Goal: Task Accomplishment & Management: Use online tool/utility

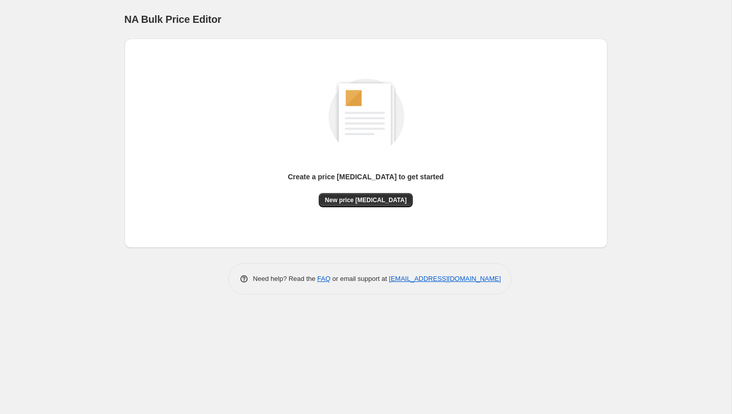
click at [351, 207] on div "Create a price [MEDICAL_DATA] to get started New price [MEDICAL_DATA]" at bounding box center [366, 143] width 467 height 193
click at [351, 206] on button "New price [MEDICAL_DATA]" at bounding box center [366, 200] width 94 height 14
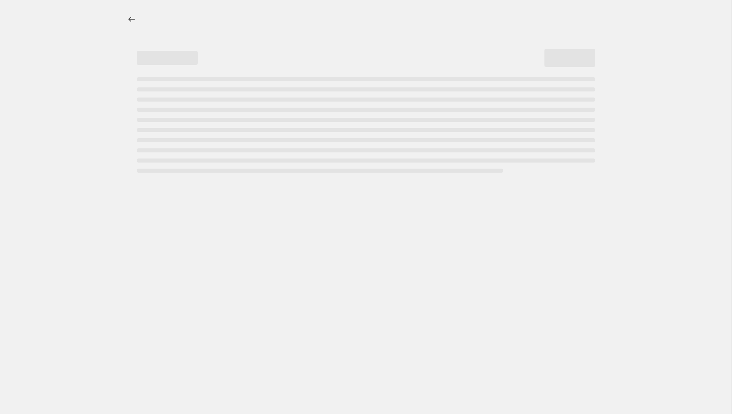
select select "percentage"
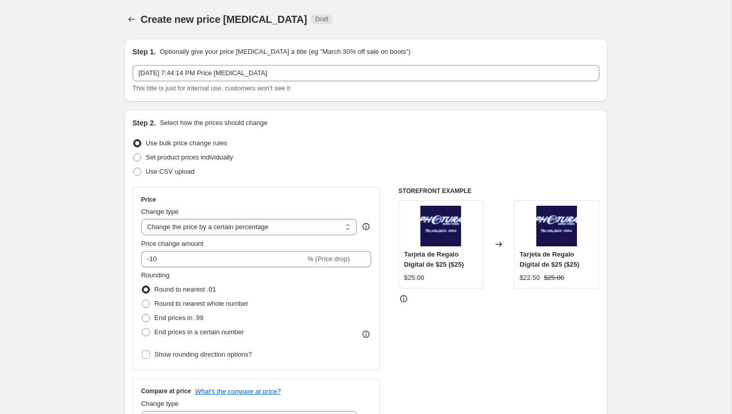
click at [195, 82] on div "[DATE] 7:44:14 PM Price [MEDICAL_DATA] This title is just for internal use, cus…" at bounding box center [366, 79] width 467 height 28
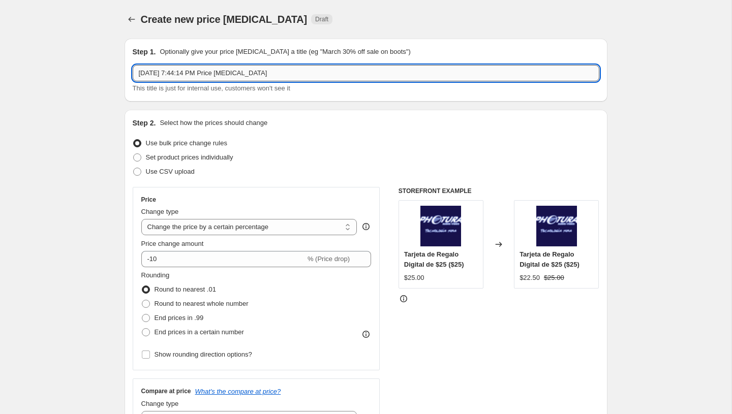
click at [197, 77] on input "[DATE] 7:44:14 PM Price [MEDICAL_DATA]" at bounding box center [366, 73] width 467 height 16
click at [230, 69] on input "[DATE] 7:44:14 PM Price [MEDICAL_DATA]" at bounding box center [366, 73] width 467 height 16
type input "P"
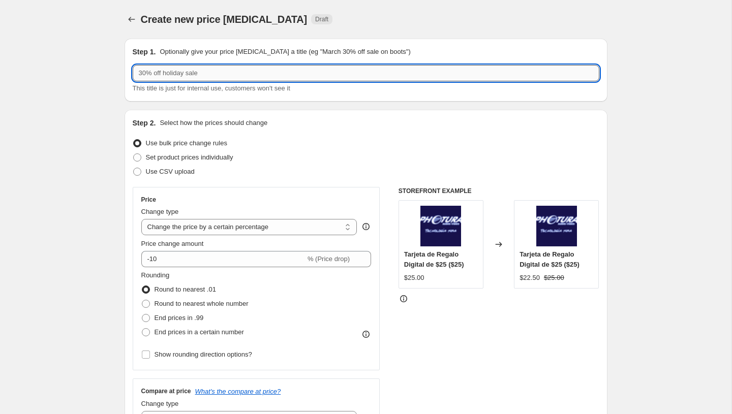
click at [205, 72] on input "text" at bounding box center [366, 73] width 467 height 16
type input "P"
type input "Philips 10% Black Week - Empieza el [DATE] Termina el [DATE]"
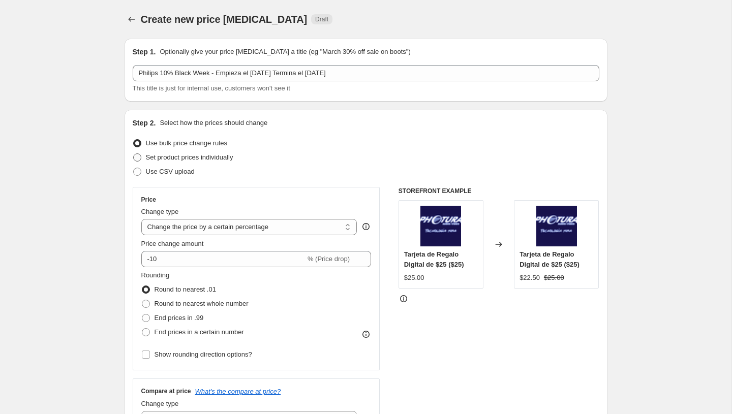
click at [175, 158] on span "Set product prices individually" at bounding box center [189, 158] width 87 height 8
click at [134, 154] on input "Set product prices individually" at bounding box center [133, 154] width 1 height 1
radio input "true"
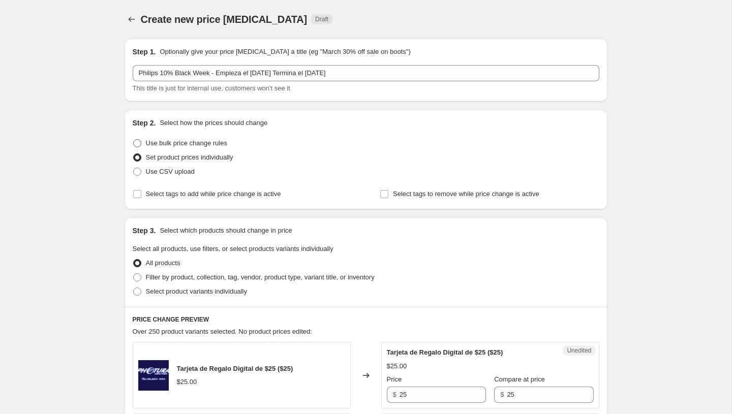
click at [185, 144] on span "Use bulk price change rules" at bounding box center [186, 143] width 81 height 8
click at [134, 140] on input "Use bulk price change rules" at bounding box center [133, 139] width 1 height 1
radio input "true"
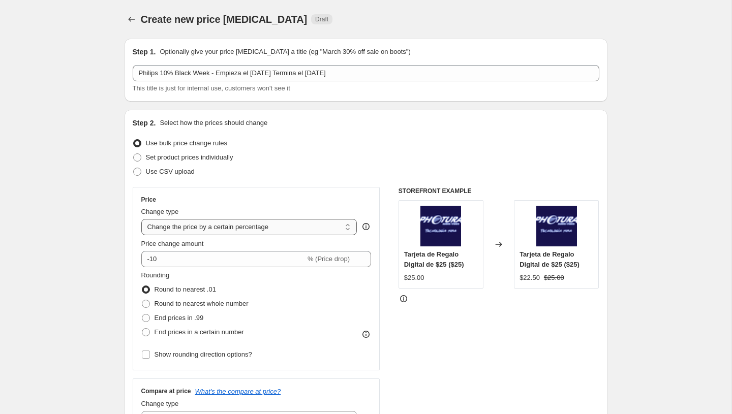
click at [234, 230] on select "Change the price to a certain amount Change the price by a certain amount Chang…" at bounding box center [249, 227] width 216 height 16
select select "bcap"
click at [141, 219] on select "Change the price to a certain amount Change the price by a certain amount Chang…" at bounding box center [249, 227] width 216 height 16
type input "-12.00"
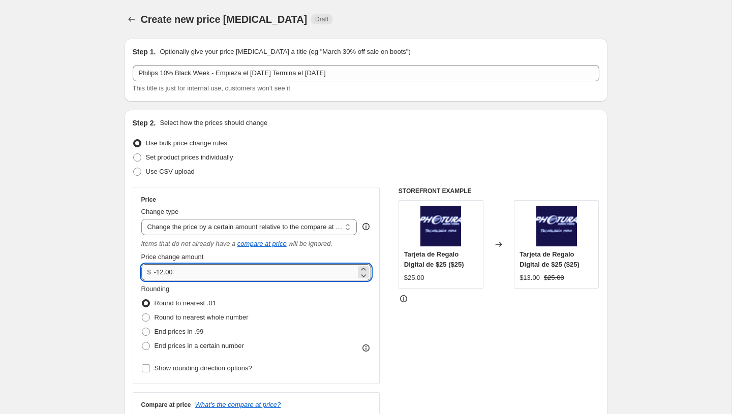
click at [177, 270] on input "-12.00" at bounding box center [255, 272] width 202 height 16
click at [191, 216] on div "Change type" at bounding box center [249, 212] width 216 height 10
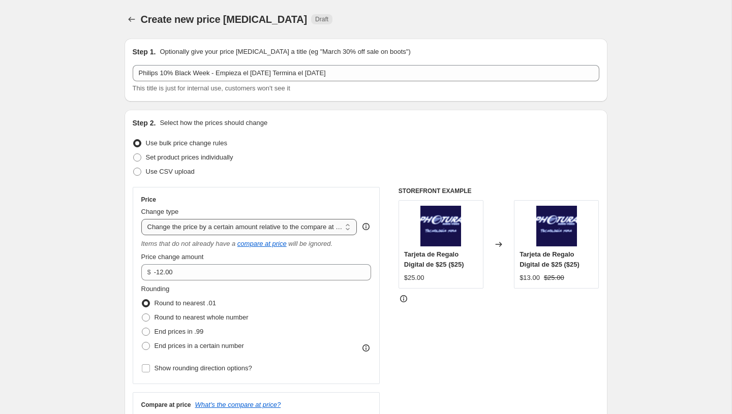
click at [191, 222] on select "Change the price to a certain amount Change the price by a certain amount Chang…" at bounding box center [249, 227] width 216 height 16
select select "pcap"
click at [141, 219] on select "Change the price to a certain amount Change the price by a certain amount Chang…" at bounding box center [249, 227] width 216 height 16
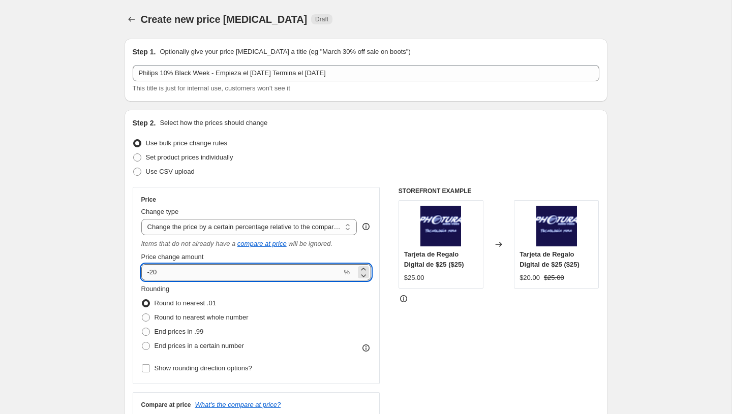
click at [187, 266] on input "-20" at bounding box center [241, 272] width 201 height 16
type input "10"
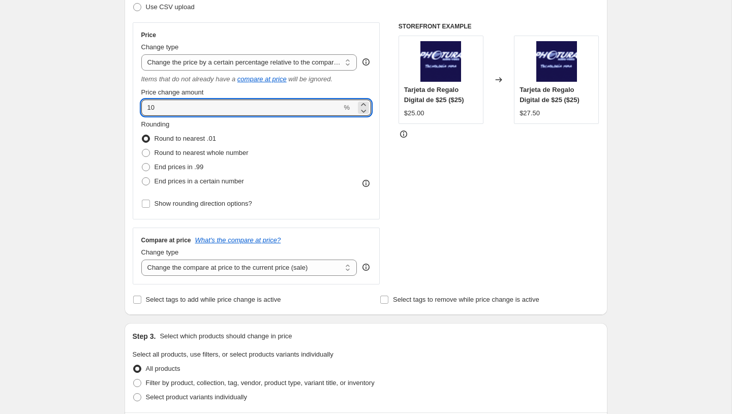
scroll to position [272, 0]
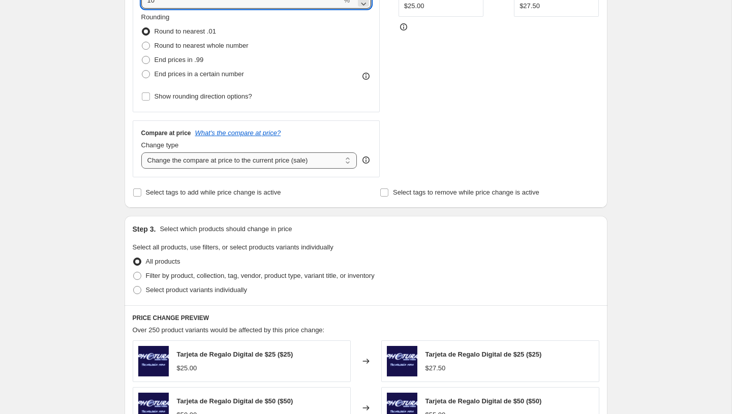
click at [234, 160] on select "Change the compare at price to the current price (sale) Change the compare at p…" at bounding box center [249, 161] width 216 height 16
select select "no_change"
click at [141, 153] on select "Change the compare at price to the current price (sale) Change the compare at p…" at bounding box center [249, 161] width 216 height 16
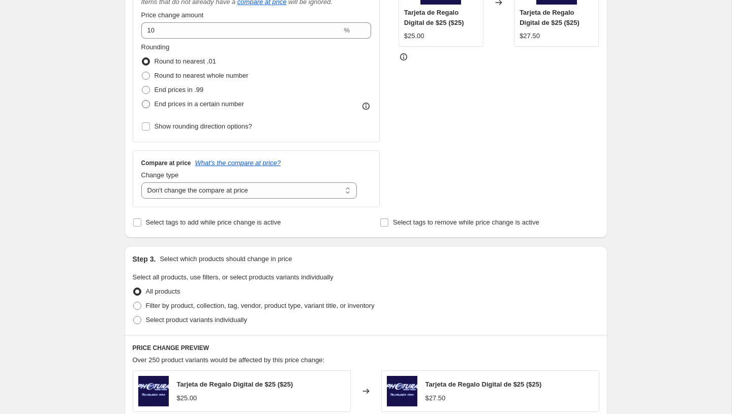
scroll to position [295, 0]
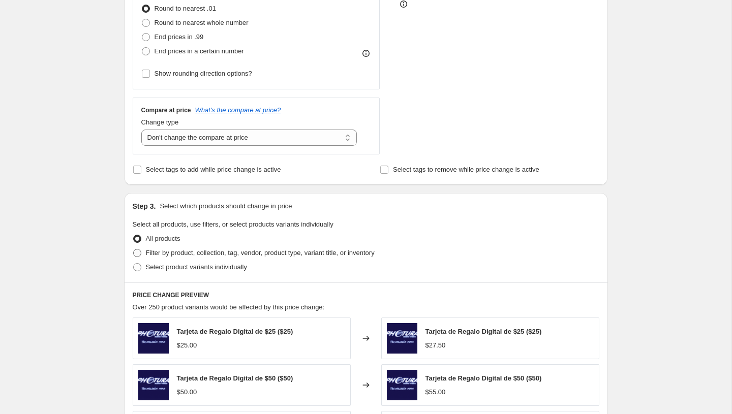
click at [173, 252] on span "Filter by product, collection, tag, vendor, product type, variant title, or inv…" at bounding box center [260, 253] width 229 height 8
click at [134, 250] on input "Filter by product, collection, tag, vendor, product type, variant title, or inv…" at bounding box center [133, 249] width 1 height 1
radio input "true"
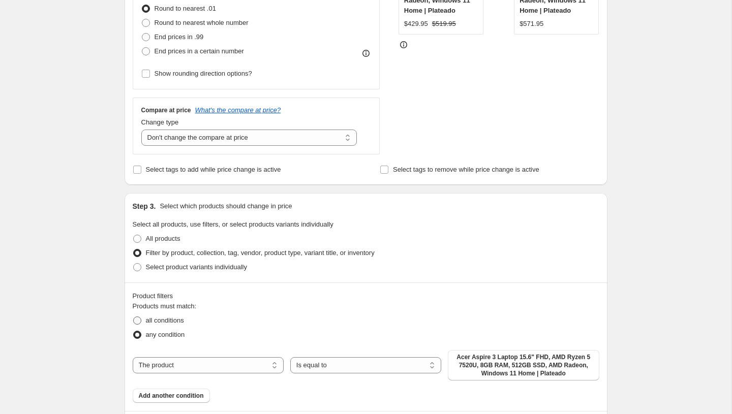
click at [158, 321] on span "all conditions" at bounding box center [165, 321] width 38 height 8
click at [134, 317] on input "all conditions" at bounding box center [133, 317] width 1 height 1
radio input "true"
click at [156, 391] on button "Add another condition" at bounding box center [171, 396] width 77 height 14
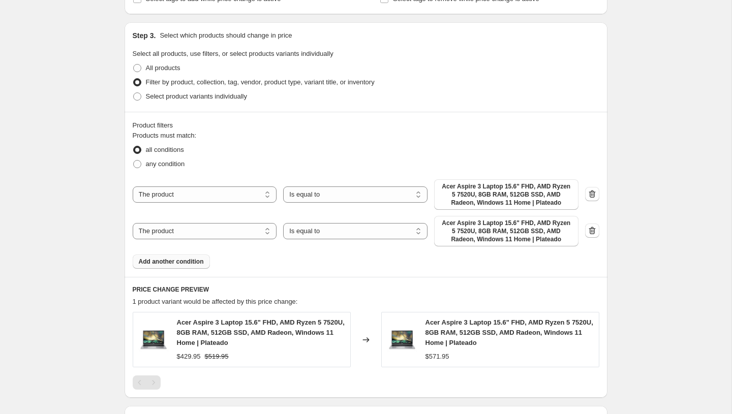
scroll to position [478, 0]
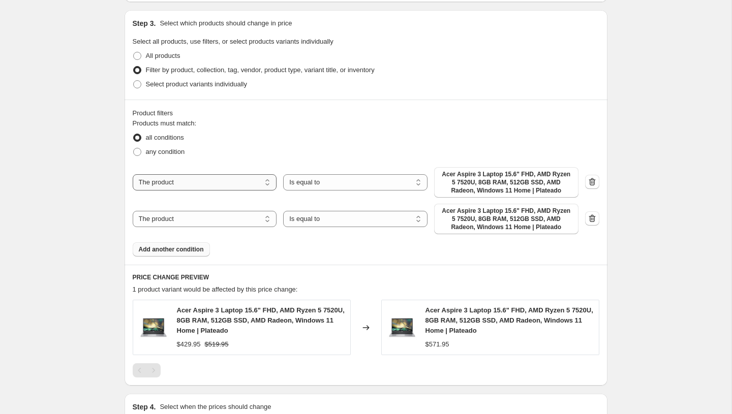
click at [195, 186] on select "The product The product's collection The product's tag The product's vendor The…" at bounding box center [205, 182] width 144 height 16
select select "vendor"
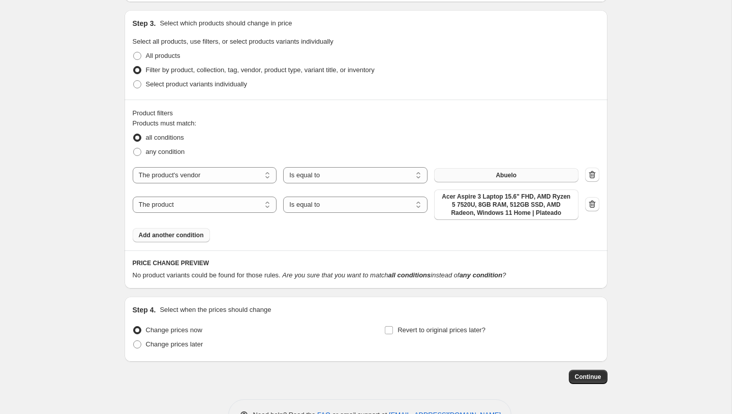
click at [473, 177] on button "Abuelo" at bounding box center [506, 175] width 144 height 14
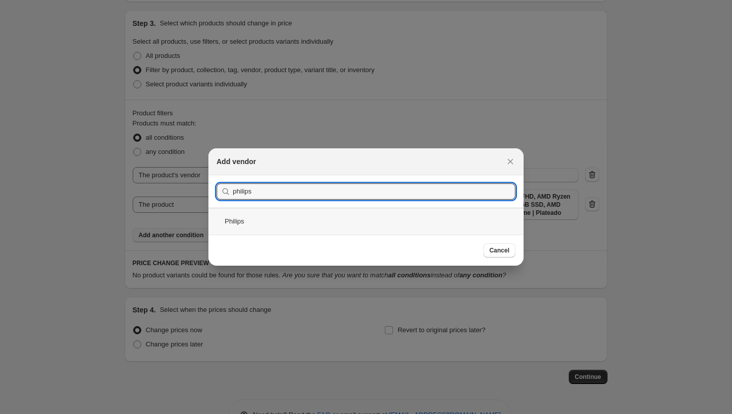
type input "philips"
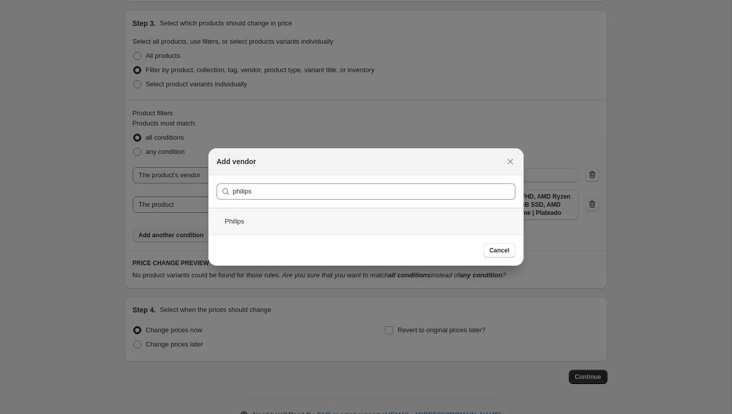
click at [295, 217] on div "Philips" at bounding box center [365, 221] width 315 height 27
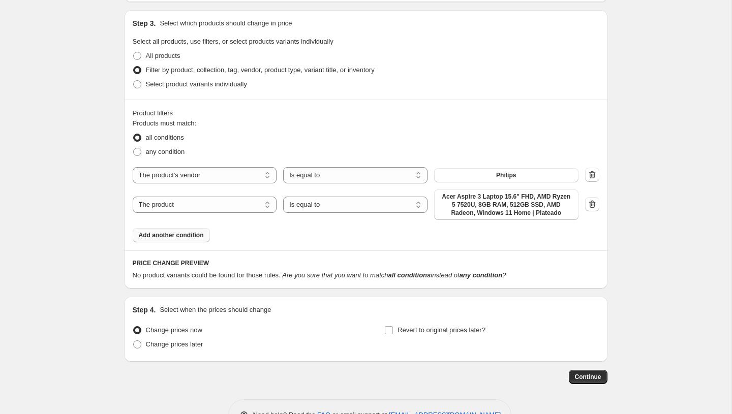
click at [220, 196] on div "The product The product's collection The product's tag The product's vendor The…" at bounding box center [356, 205] width 446 height 31
click at [220, 200] on select "The product The product's collection The product's tag The product's vendor The…" at bounding box center [205, 205] width 144 height 16
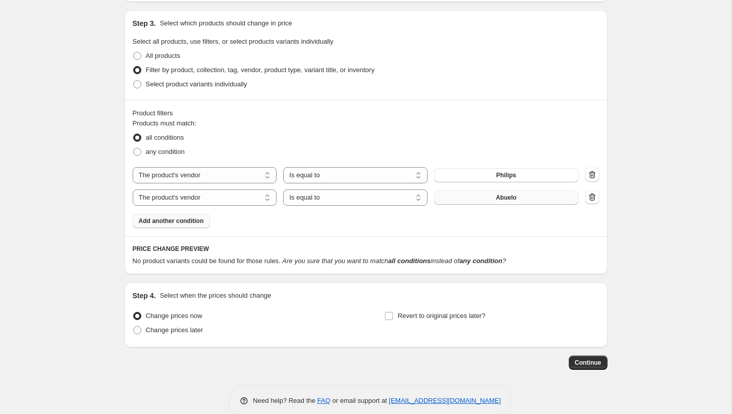
click at [515, 203] on button "Abuelo" at bounding box center [506, 198] width 144 height 14
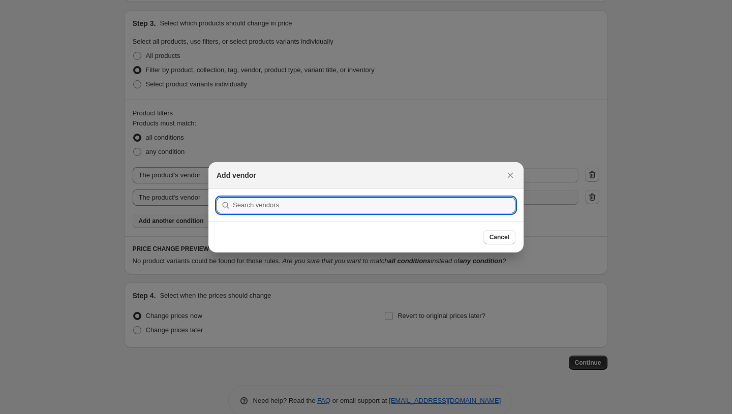
scroll to position [0, 0]
click at [165, 200] on div at bounding box center [366, 207] width 732 height 414
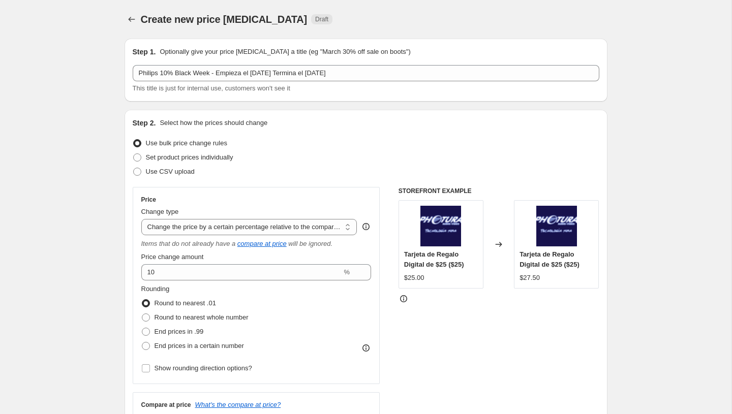
scroll to position [478, 0]
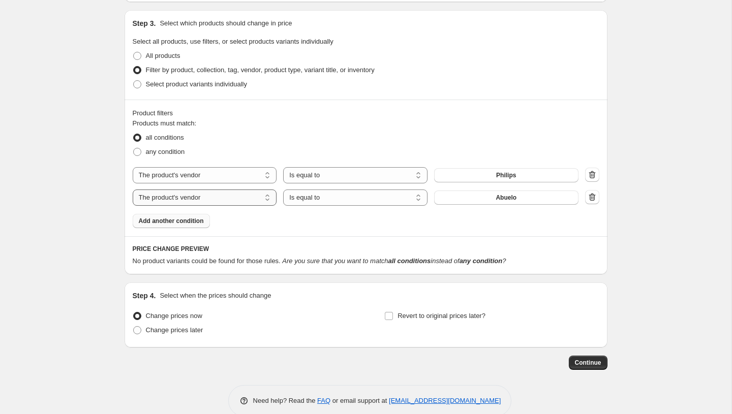
click at [166, 200] on select "The product The product's collection The product's tag The product's vendor The…" at bounding box center [205, 198] width 144 height 16
select select "product_status"
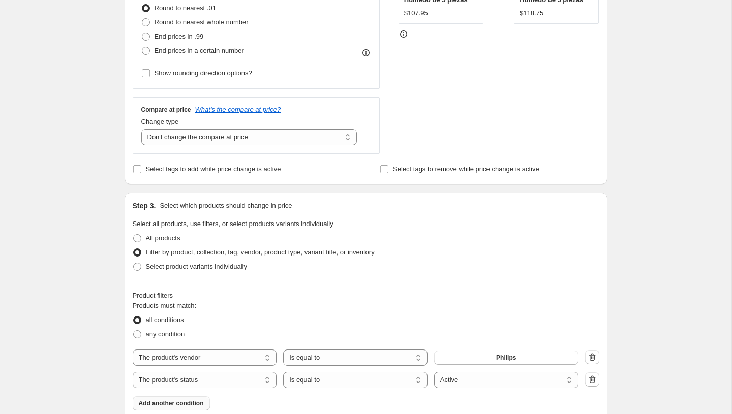
scroll to position [125, 0]
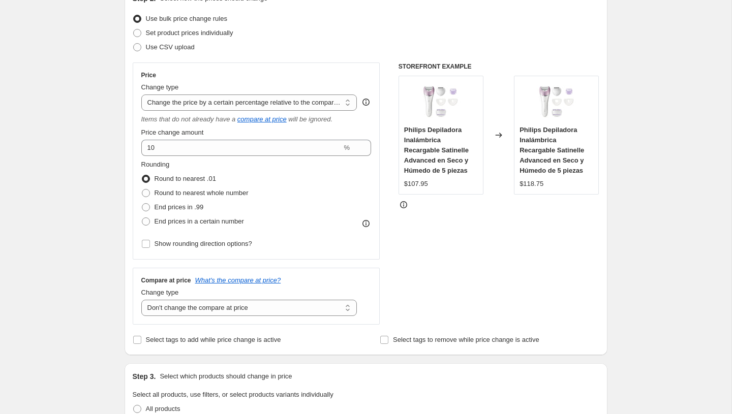
click at [184, 138] on div "Price change amount 10 %" at bounding box center [256, 142] width 230 height 28
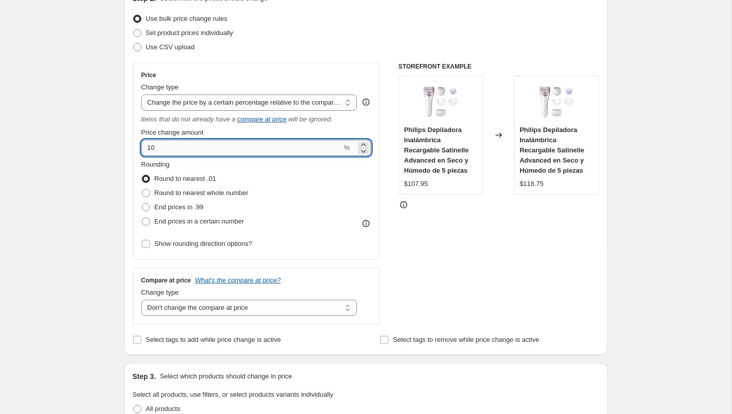
click at [181, 145] on input "10" at bounding box center [241, 148] width 201 height 16
type input "1"
type input "-10"
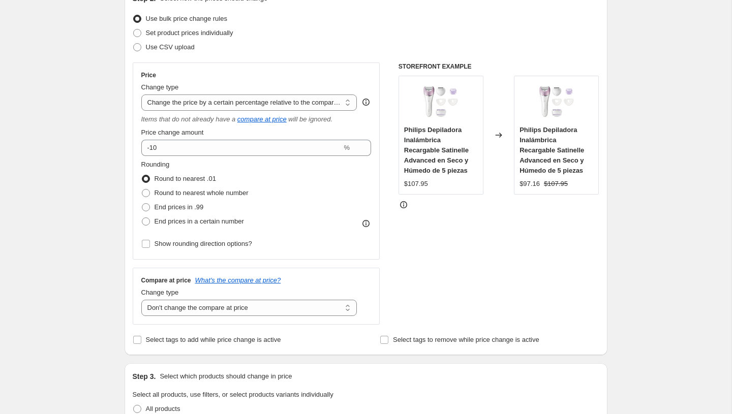
click at [429, 241] on div "STOREFRONT EXAMPLE Philips Depiladora Inalámbrica Recargable Satinelle Advanced…" at bounding box center [499, 194] width 201 height 262
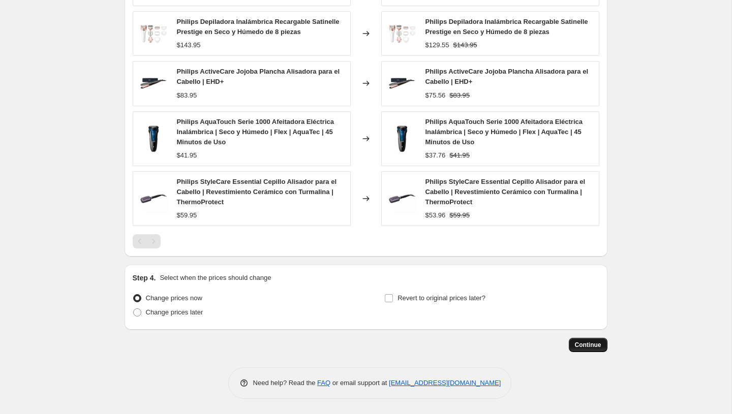
click at [582, 342] on span "Continue" at bounding box center [588, 345] width 26 height 8
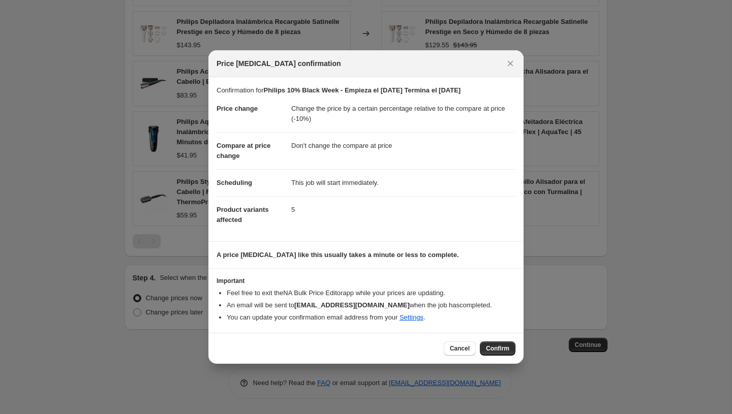
drag, startPoint x: 492, startPoint y: 351, endPoint x: 522, endPoint y: 287, distance: 71.2
click at [522, 287] on div "Price [MEDICAL_DATA] confirmation Confirmation for Philips 10% Black Week - Emp…" at bounding box center [365, 207] width 315 height 314
click at [465, 352] on span "Cancel" at bounding box center [460, 349] width 20 height 8
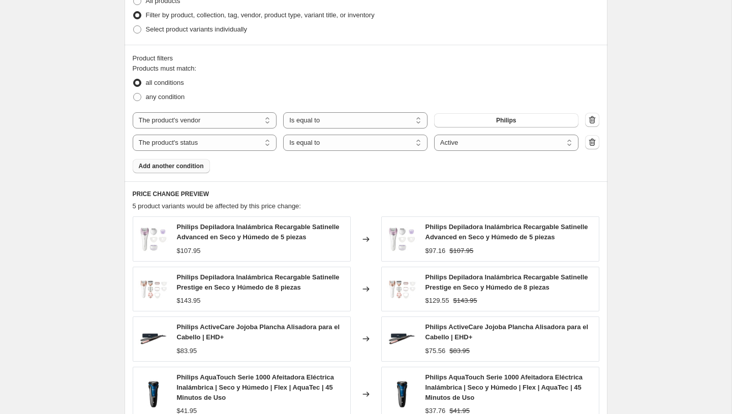
scroll to position [788, 0]
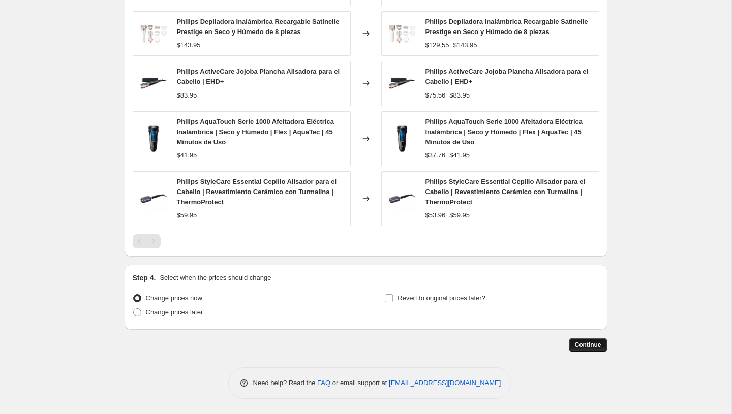
click at [587, 343] on span "Continue" at bounding box center [588, 345] width 26 height 8
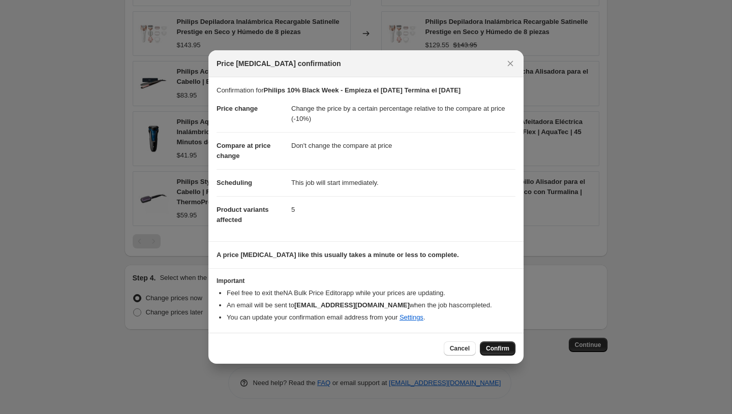
click at [501, 353] on span "Confirm" at bounding box center [497, 349] width 23 height 8
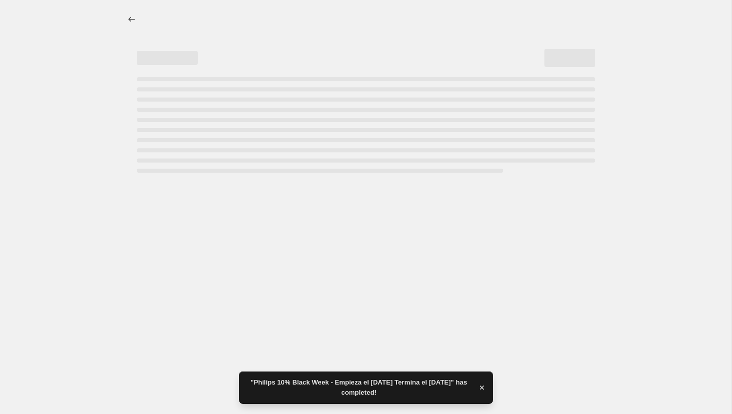
select select "pcap"
select select "no_change"
select select "vendor"
select select "product_status"
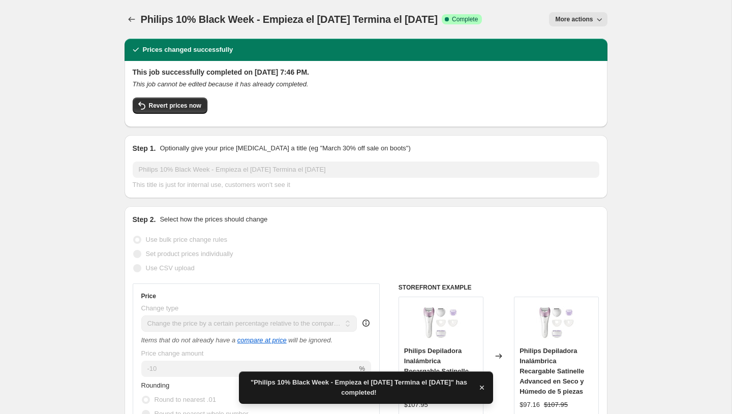
click at [574, 15] on span "More actions" at bounding box center [574, 19] width 38 height 8
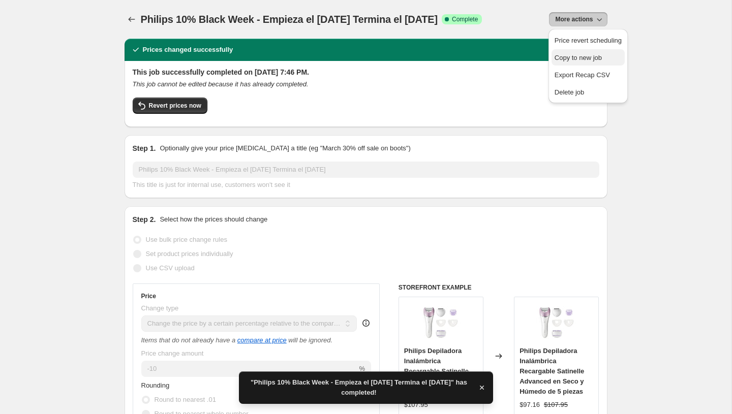
click at [571, 54] on span "Copy to new job" at bounding box center [578, 58] width 47 height 8
select select "pcap"
select select "no_change"
select select "vendor"
select select "product_status"
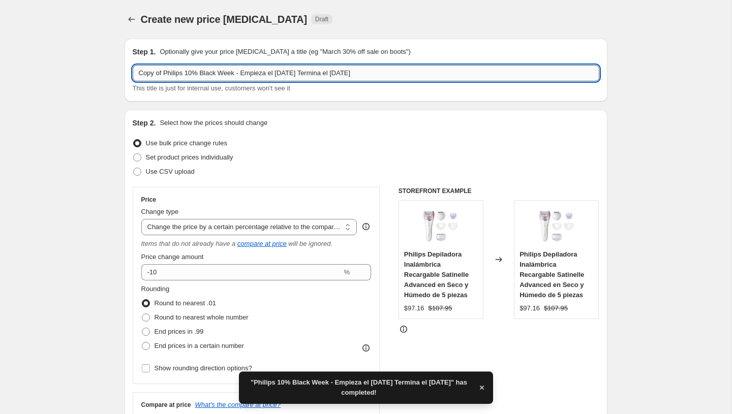
click at [169, 72] on input "Copy of Philips 10% Black Week - Empieza el [DATE] Termina el [DATE]" at bounding box center [366, 73] width 467 height 16
click at [167, 74] on input "Copy of Remington 10% Black Week - Empieza el [DATE] Termina el [DATE]" at bounding box center [366, 73] width 467 height 16
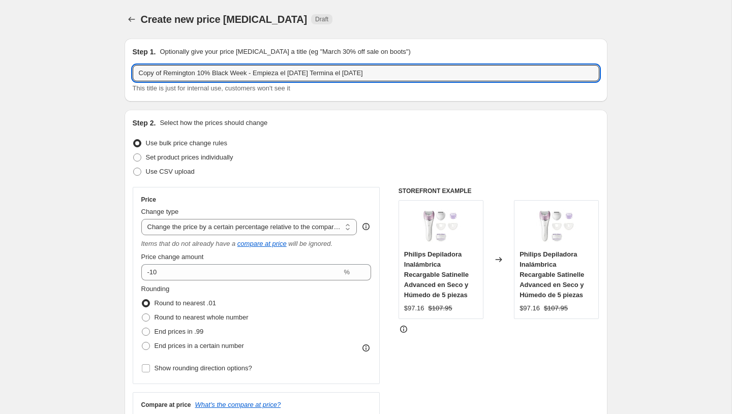
drag, startPoint x: 165, startPoint y: 74, endPoint x: 85, endPoint y: 62, distance: 80.7
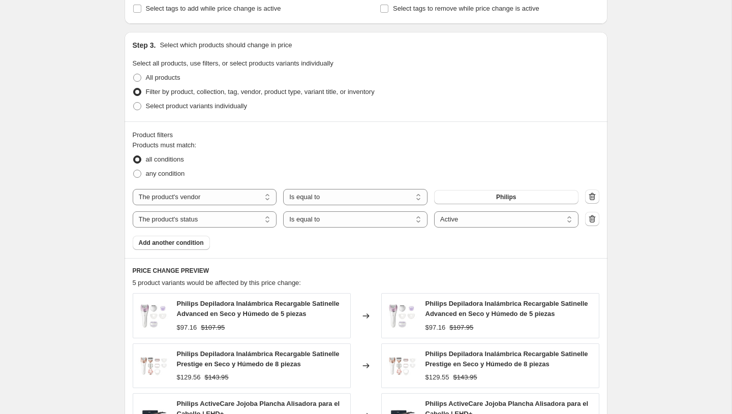
scroll to position [472, 0]
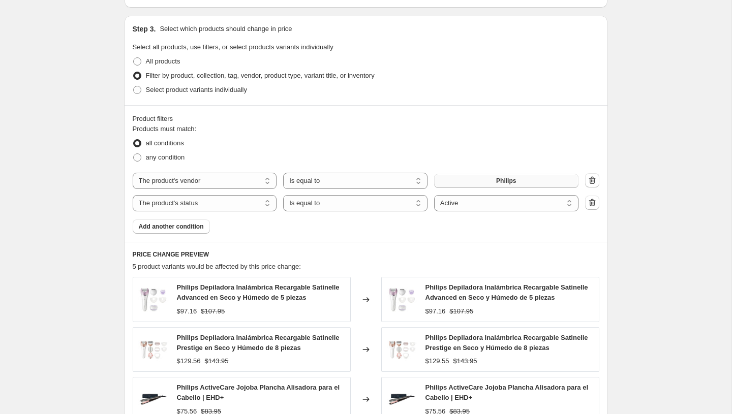
type input "Remington 10% Black Week - Empieza el [DATE] Termina el [DATE]"
click at [526, 182] on button "Philips" at bounding box center [506, 181] width 144 height 14
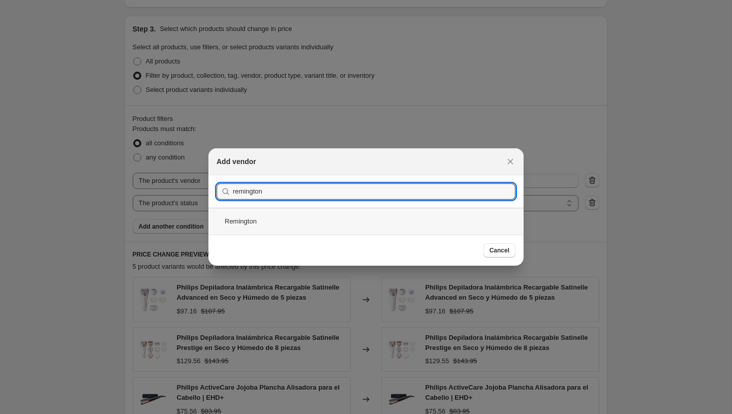
type input "remington"
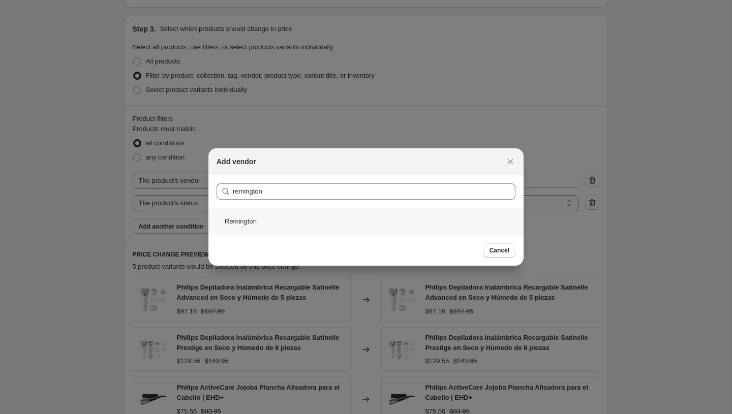
click at [267, 217] on div "Remington" at bounding box center [365, 221] width 315 height 27
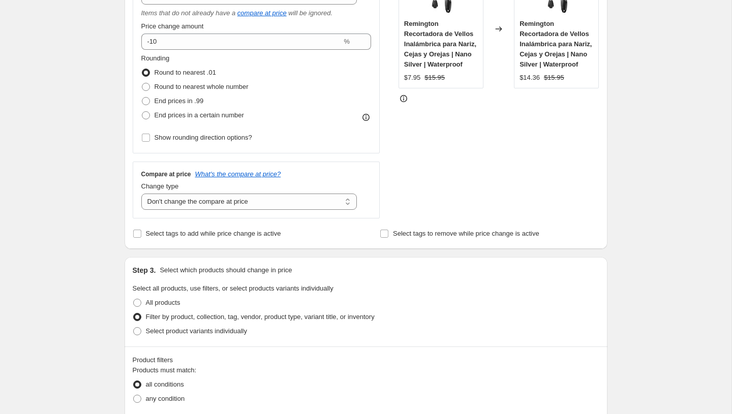
scroll to position [0, 0]
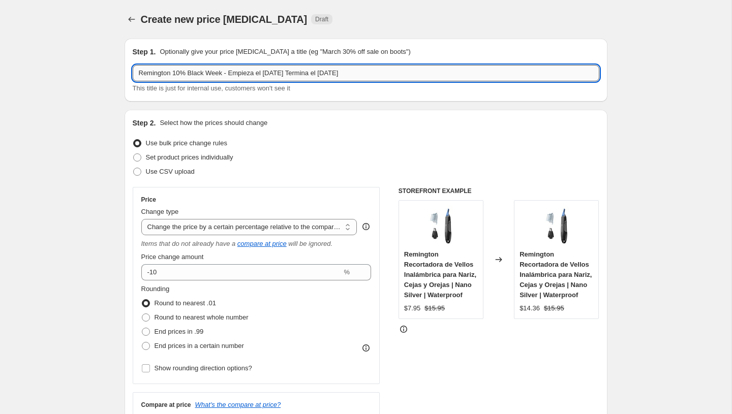
click at [160, 75] on input "Remington 10% Black Week - Empieza el [DATE] Termina el [DATE]" at bounding box center [366, 73] width 467 height 16
click at [187, 76] on input "BaByliss Pro 10% Black Week - Empieza el [DATE] Termina el [DATE]" at bounding box center [366, 73] width 467 height 16
type input "BaByliss Pro 5% Black Week - Empieza el [DATE] Termina el [DATE]"
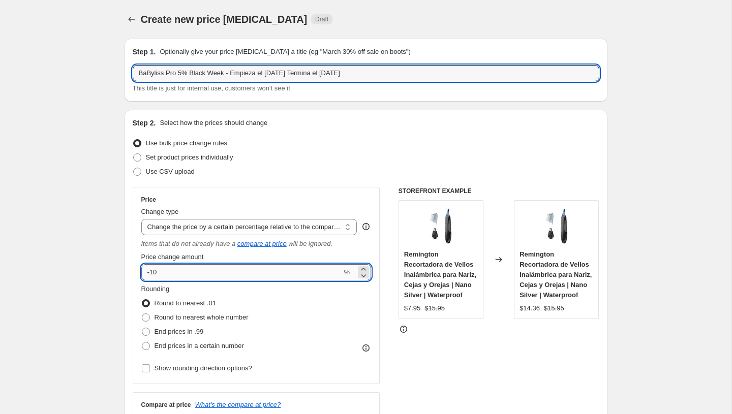
click at [172, 270] on input "-10" at bounding box center [241, 272] width 201 height 16
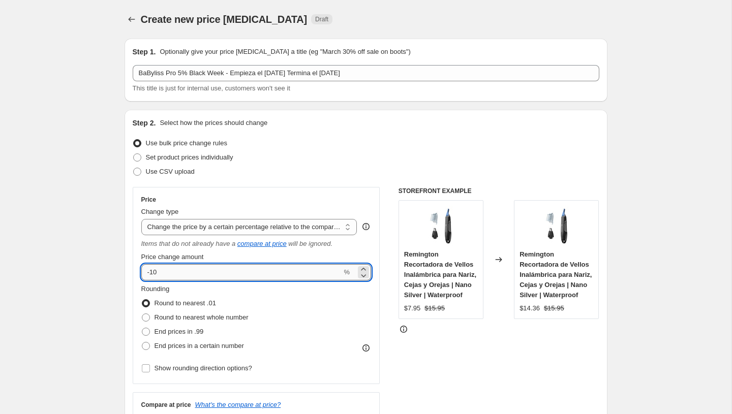
type input "-1"
type input "-5"
click at [188, 182] on div "Step 2. Select how the prices should change Use bulk price change rules Set pro…" at bounding box center [366, 295] width 467 height 354
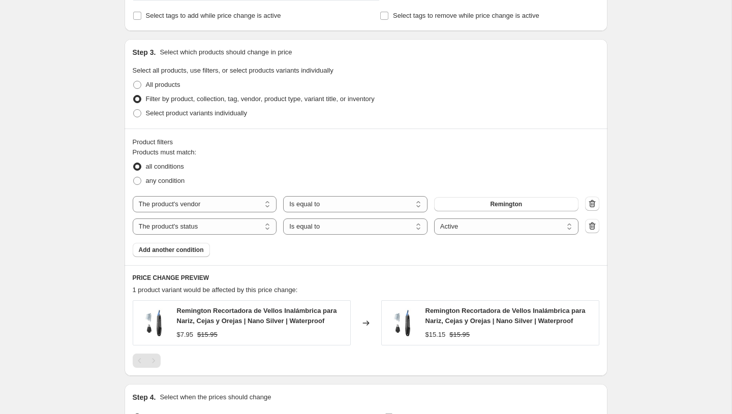
scroll to position [453, 0]
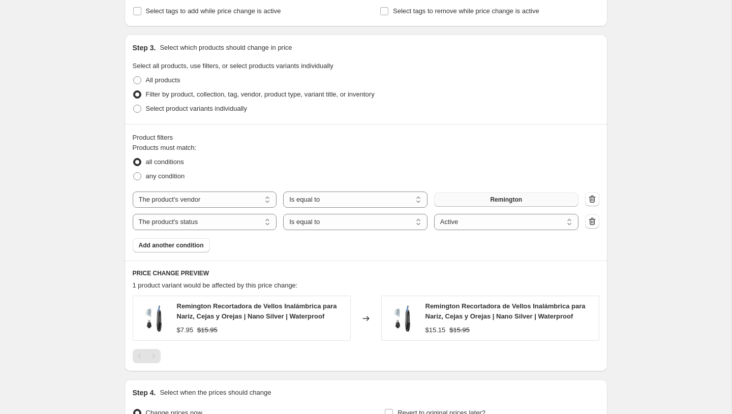
click at [486, 202] on button "Remington" at bounding box center [506, 200] width 144 height 14
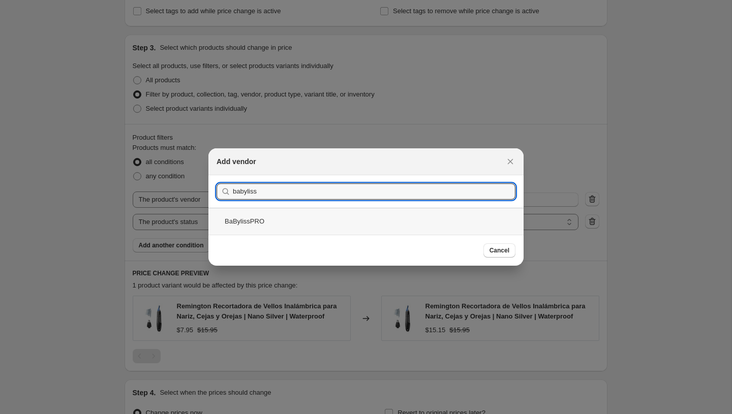
type input "babyliss"
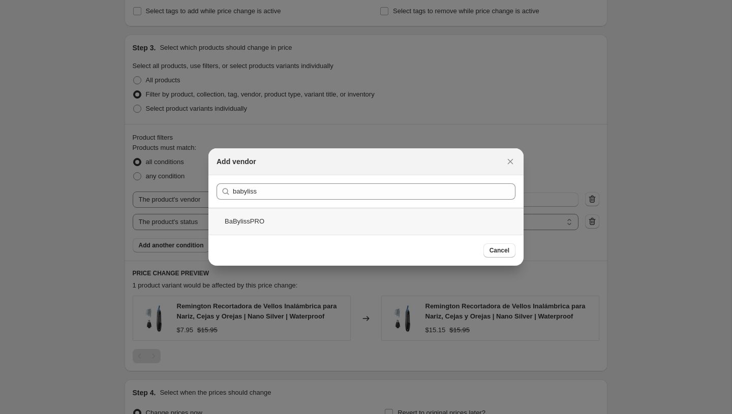
click at [280, 218] on div "BaBylissPRO" at bounding box center [365, 221] width 315 height 27
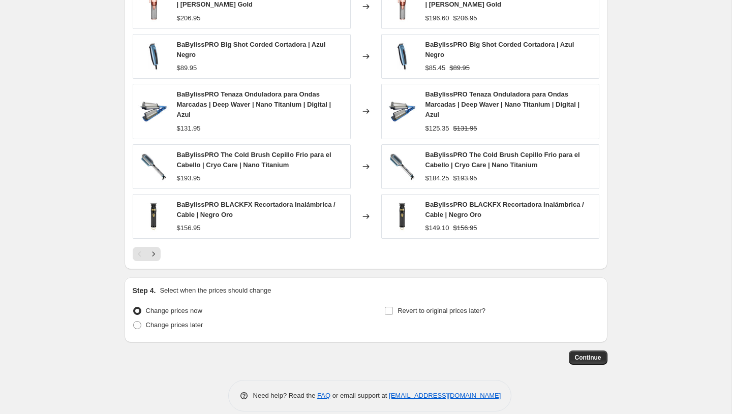
scroll to position [778, 0]
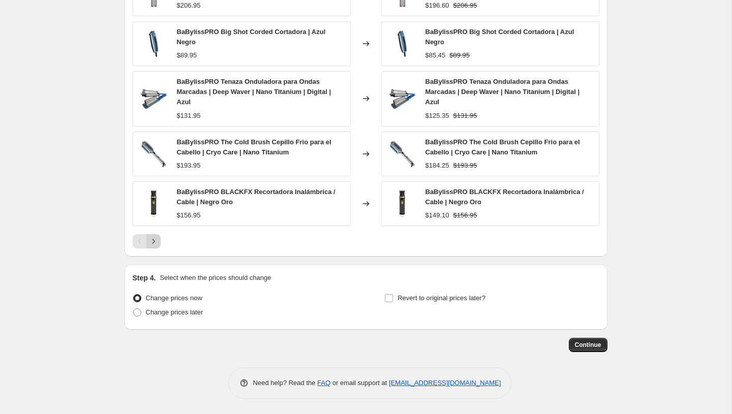
click at [153, 243] on icon "Next" at bounding box center [153, 241] width 10 height 10
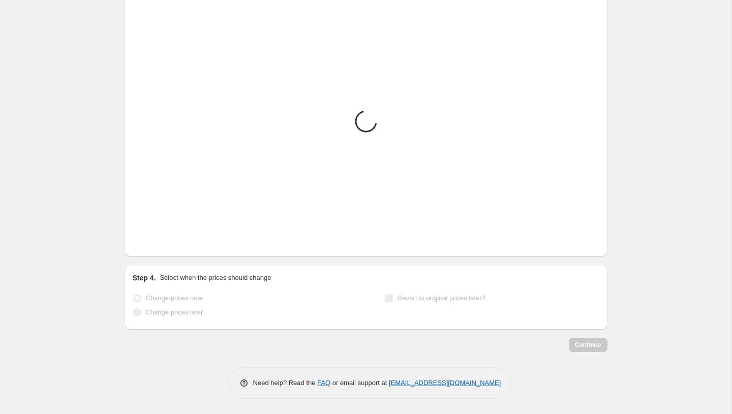
scroll to position [768, 0]
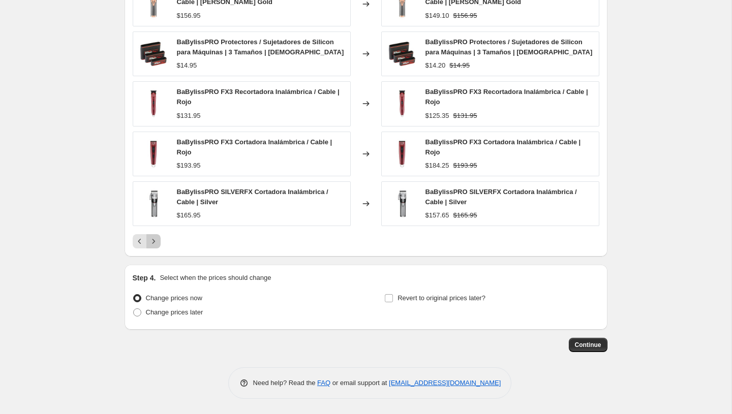
click at [157, 241] on icon "Next" at bounding box center [153, 241] width 10 height 10
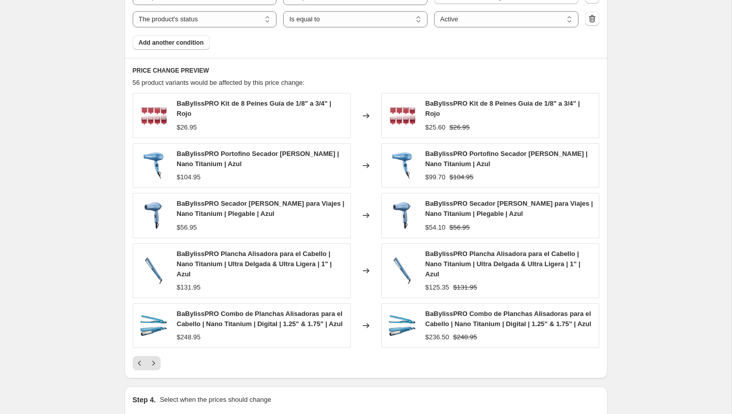
scroll to position [658, 0]
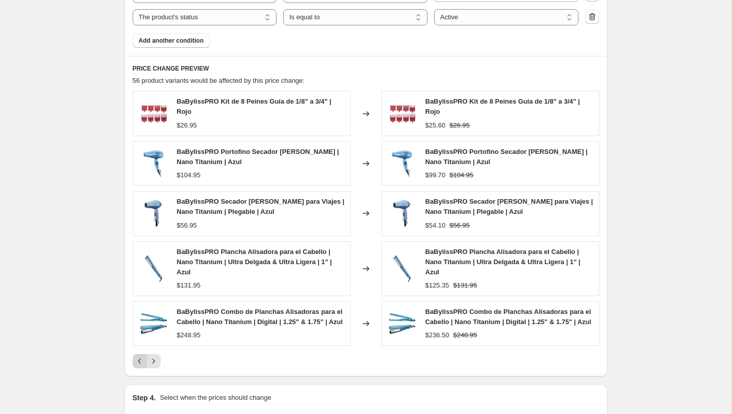
click at [138, 367] on icon "Previous" at bounding box center [140, 361] width 10 height 10
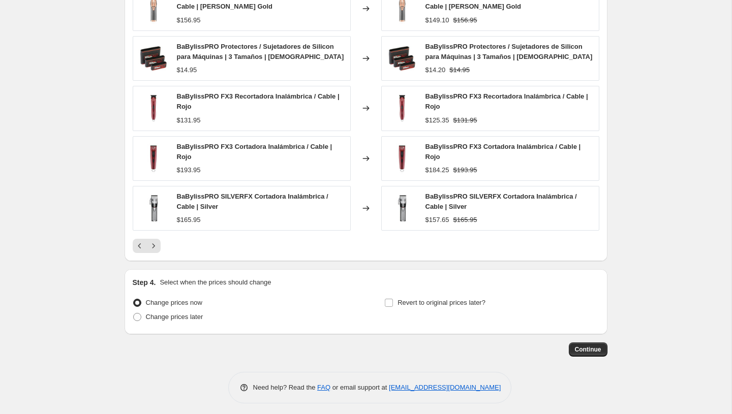
scroll to position [765, 0]
click at [581, 351] on span "Continue" at bounding box center [588, 349] width 26 height 8
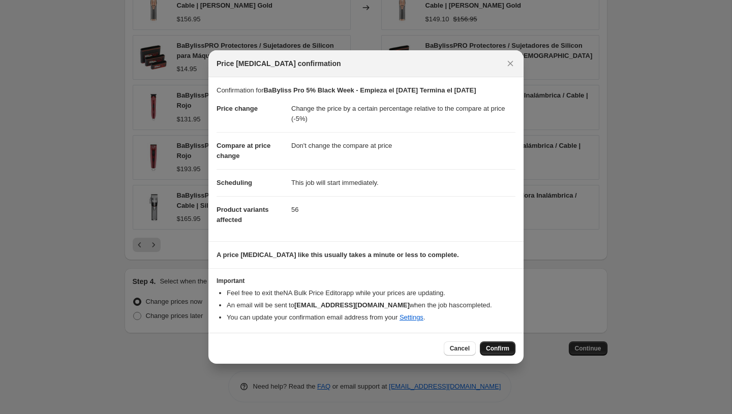
click at [491, 351] on span "Confirm" at bounding box center [497, 349] width 23 height 8
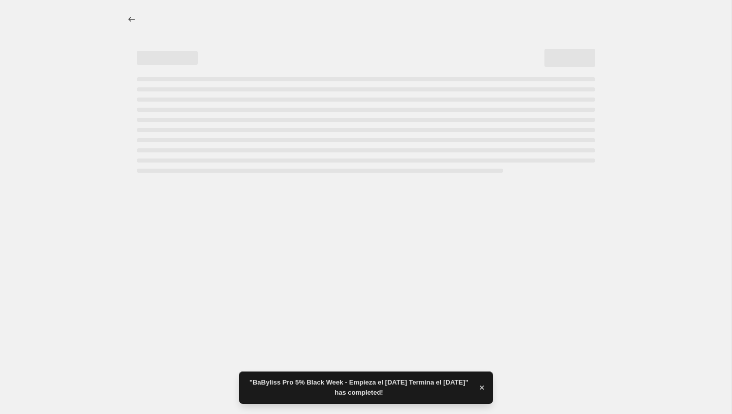
select select "pcap"
select select "no_change"
select select "vendor"
select select "product_status"
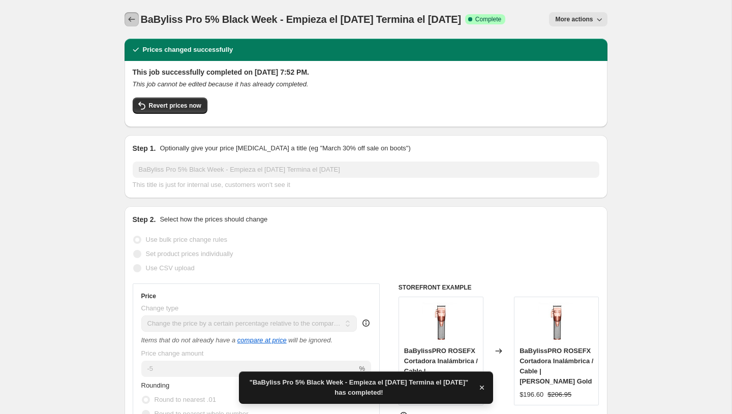
click at [131, 19] on icon "Price change jobs" at bounding box center [131, 19] width 7 height 5
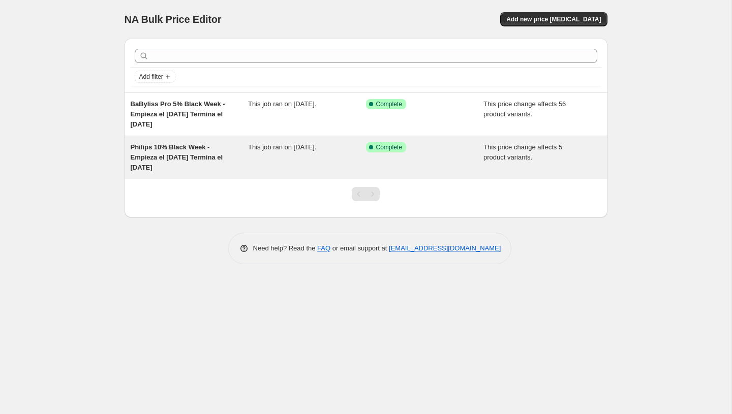
click at [329, 166] on div "This job ran on [DATE]." at bounding box center [307, 157] width 118 height 31
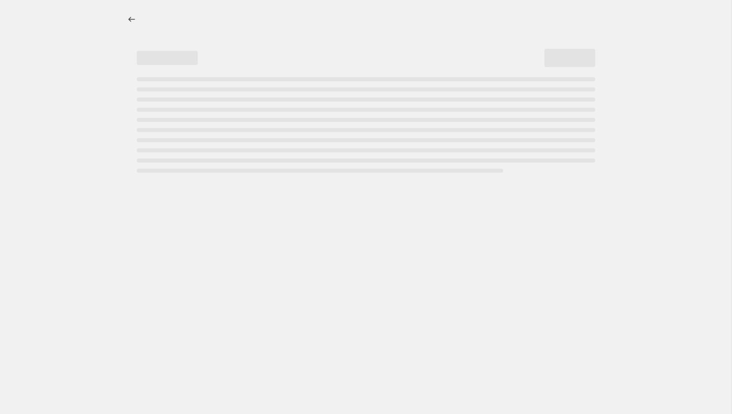
select select "pcap"
select select "no_change"
select select "vendor"
select select "product_status"
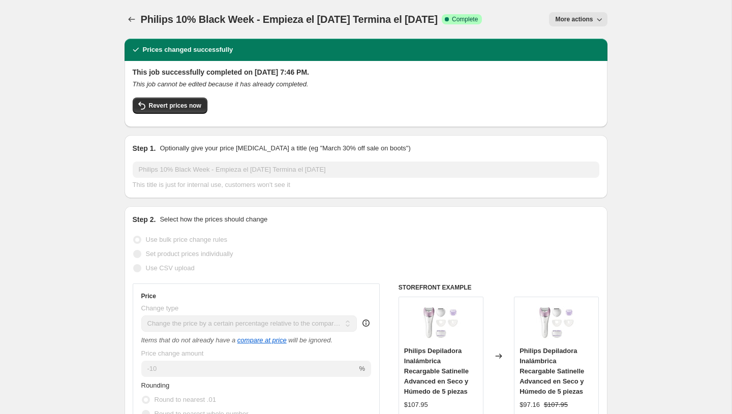
click at [568, 20] on span "More actions" at bounding box center [574, 19] width 38 height 8
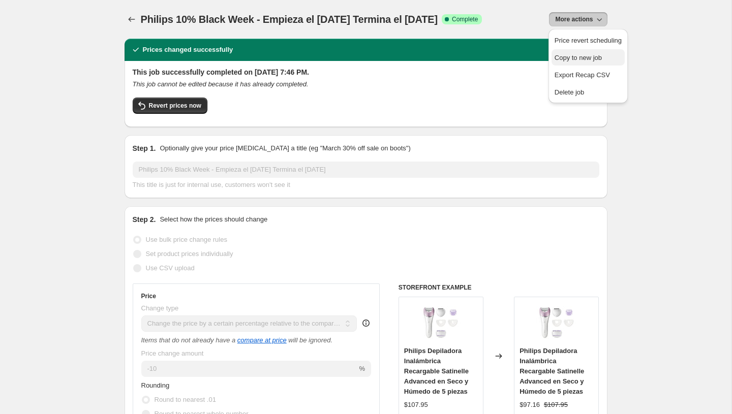
click at [583, 60] on span "Copy to new job" at bounding box center [578, 58] width 47 height 8
select select "pcap"
select select "no_change"
select select "vendor"
select select "product_status"
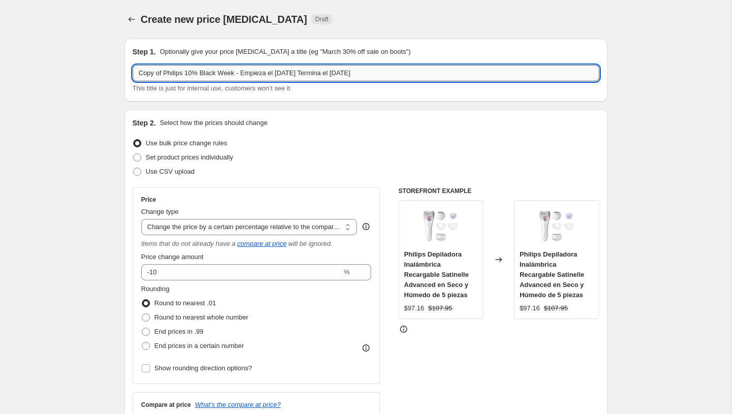
click at [170, 73] on input "Copy of Philips 10% Black Week - Empieza el [DATE] Termina el [DATE]" at bounding box center [366, 73] width 467 height 16
drag, startPoint x: 165, startPoint y: 71, endPoint x: 113, endPoint y: 59, distance: 53.6
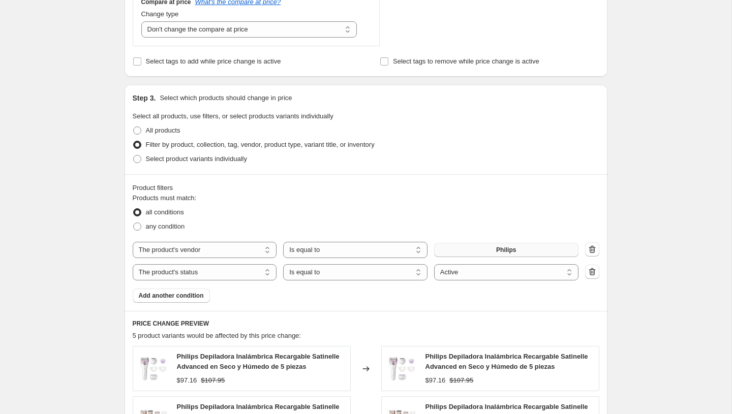
scroll to position [408, 0]
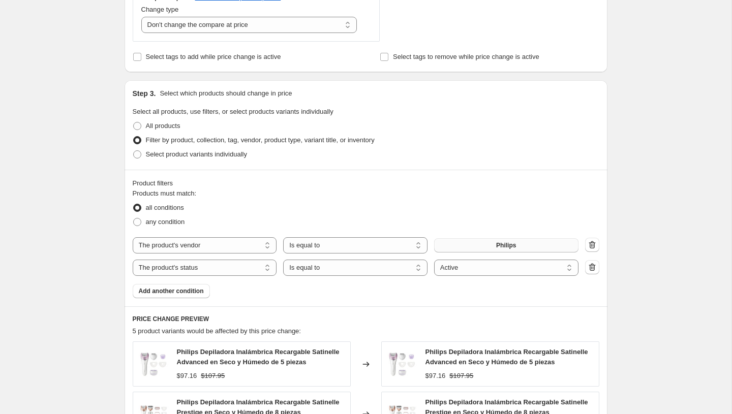
type input "[PERSON_NAME] 10% Black Week - Empieza el [DATE] Termina el [DATE]"
click at [485, 248] on button "Philips" at bounding box center [506, 245] width 144 height 14
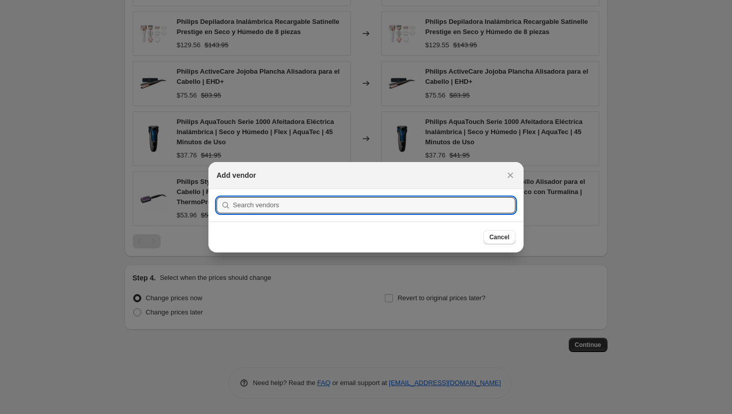
scroll to position [0, 0]
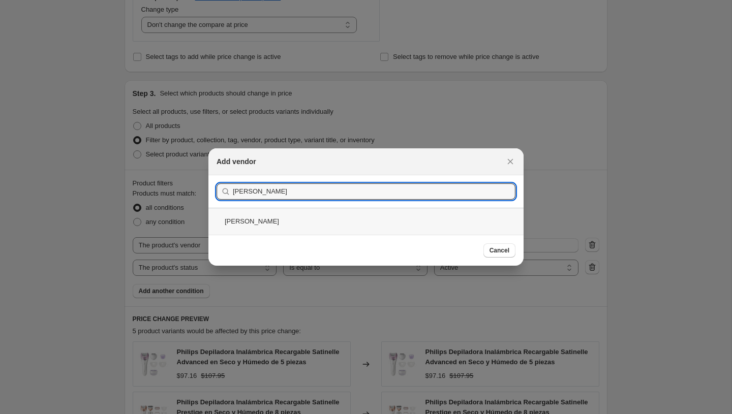
type input "[PERSON_NAME]"
click at [286, 224] on div "[PERSON_NAME]" at bounding box center [365, 221] width 315 height 27
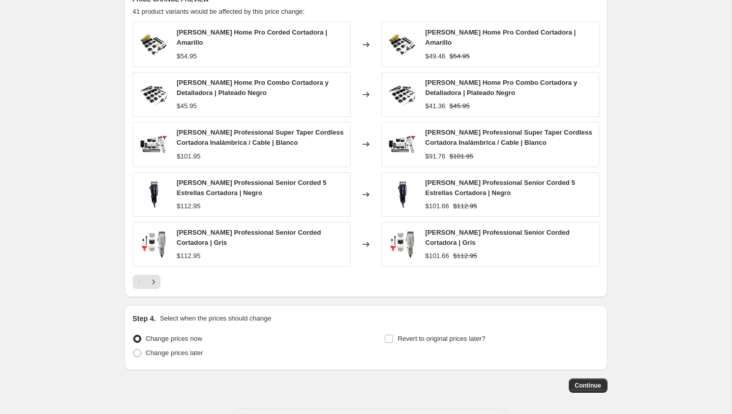
scroll to position [761, 0]
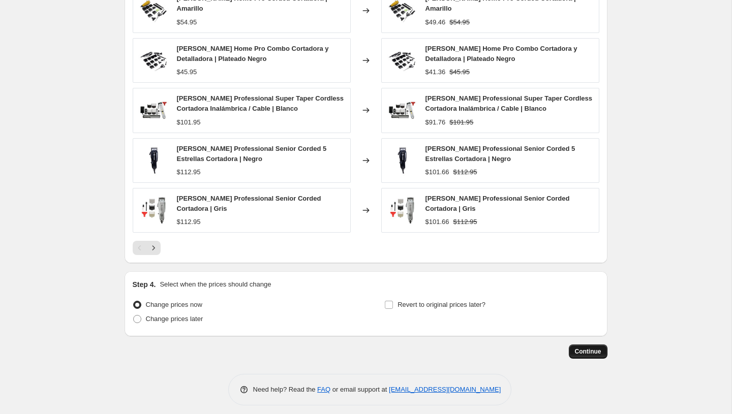
click at [595, 349] on button "Continue" at bounding box center [588, 352] width 39 height 14
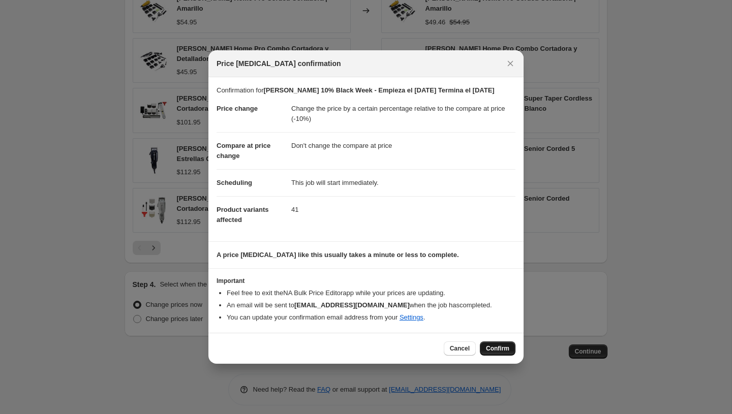
click at [502, 353] on span "Confirm" at bounding box center [497, 349] width 23 height 8
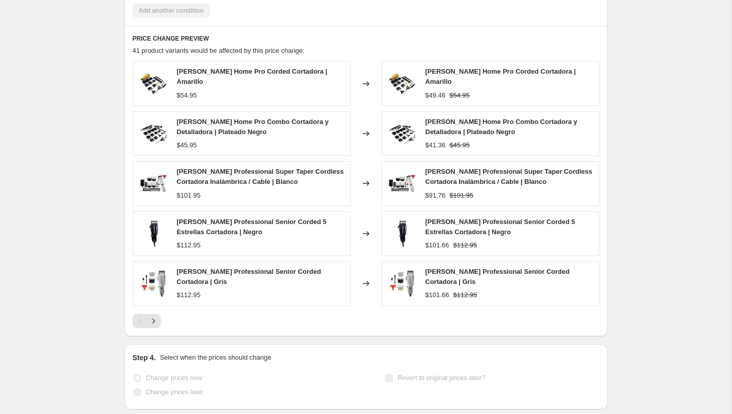
select select "pcap"
select select "no_change"
select select "vendor"
select select "product_status"
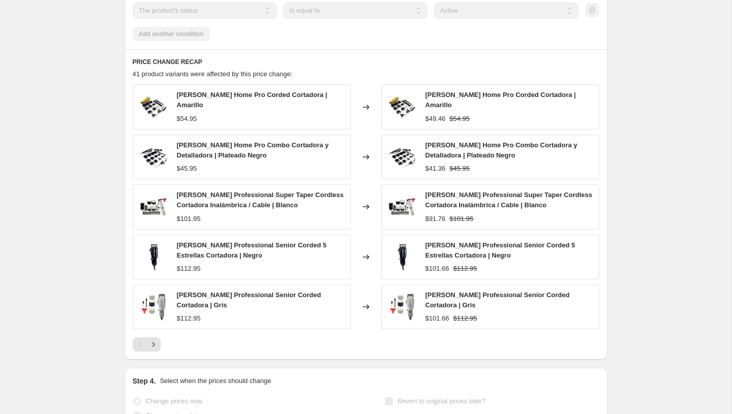
scroll to position [0, 0]
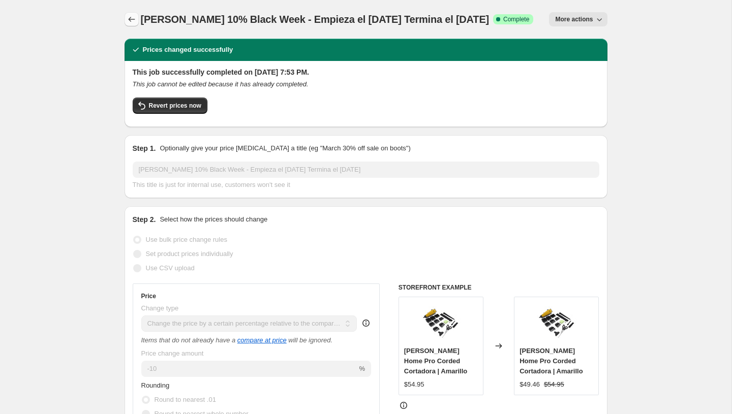
click at [133, 12] on button "Price change jobs" at bounding box center [132, 19] width 14 height 14
